Goal: Task Accomplishment & Management: Check status

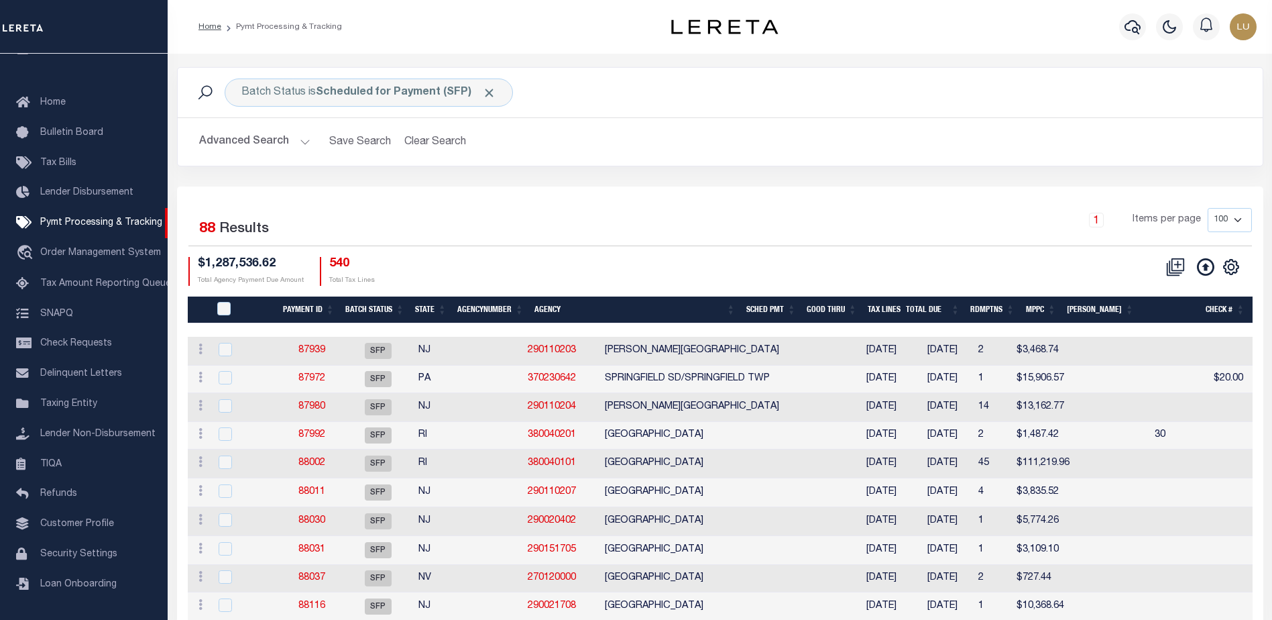
click at [1253, 26] on img "button" at bounding box center [1243, 26] width 27 height 27
click at [1247, 27] on img "button" at bounding box center [1243, 26] width 27 height 27
click at [876, 258] on div "CSV Export Selected Print Show Filter Show Search Columns 0: 1: PayeePmtBatchSt…" at bounding box center [986, 271] width 532 height 29
click at [673, 93] on div "Batch Status is Scheduled for Payment (SFP) Search" at bounding box center [720, 92] width 1064 height 28
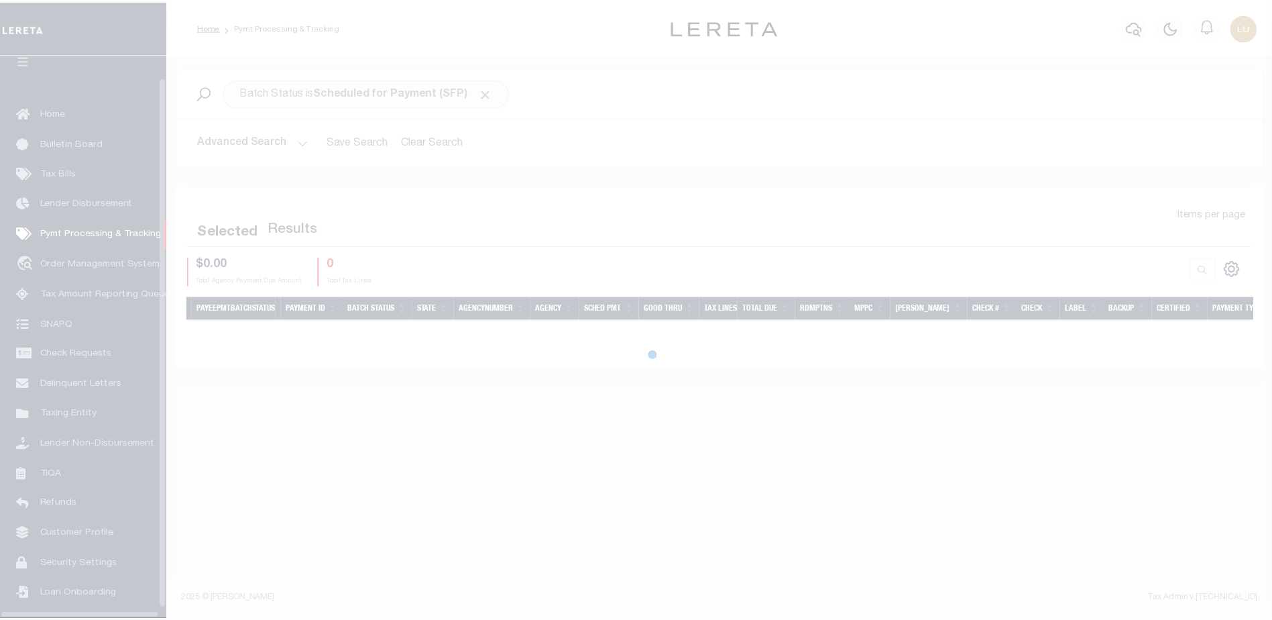
scroll to position [34, 0]
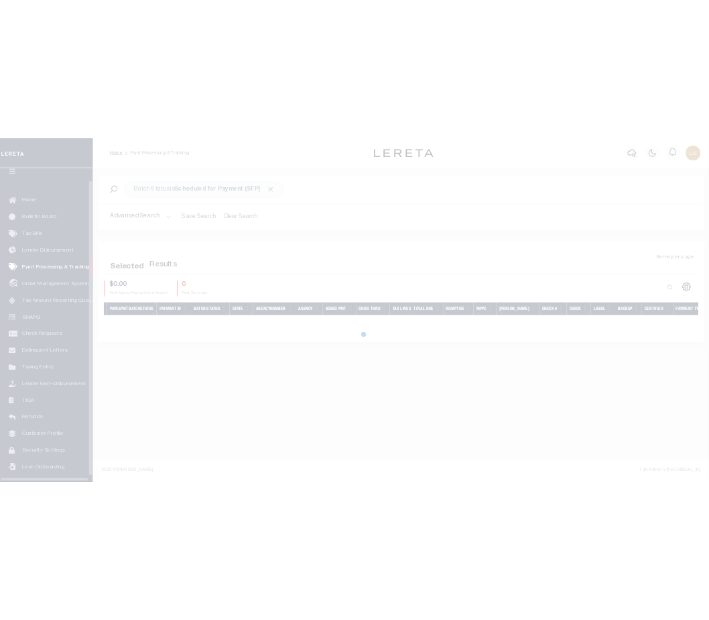
scroll to position [34, 0]
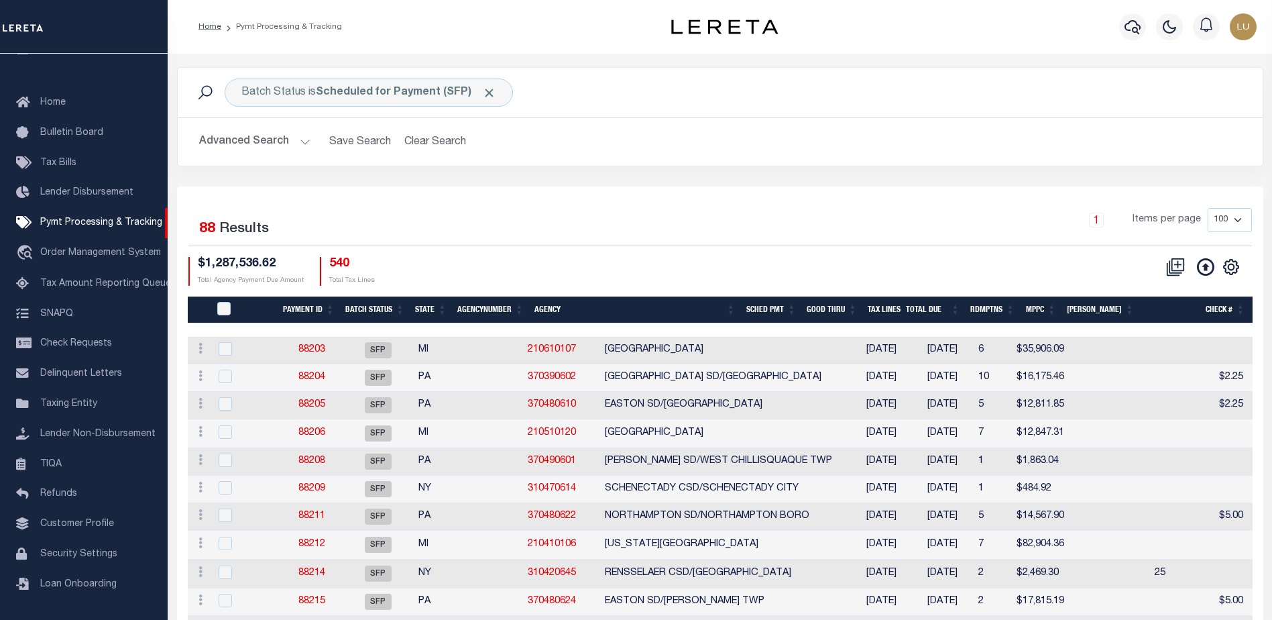
drag, startPoint x: 121, startPoint y: 8, endPoint x: 509, endPoint y: 51, distance: 390.6
click at [508, 51] on div "Home Pymt Processing & Tracking" at bounding box center [720, 27] width 1104 height 54
